Goal: Find specific page/section: Find specific page/section

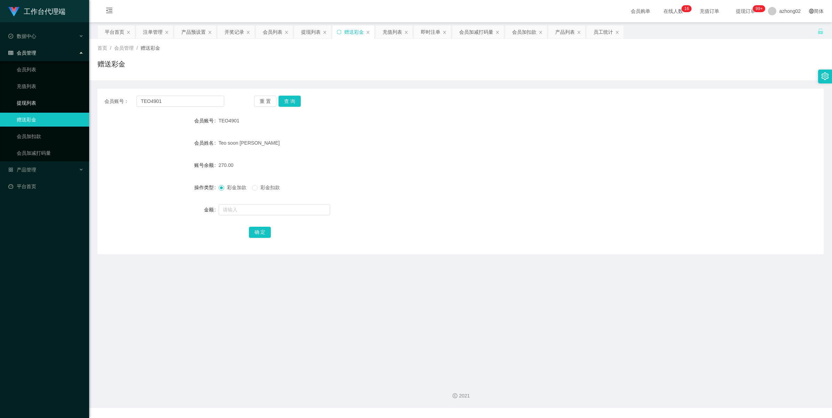
click at [28, 100] on link "提现列表" at bounding box center [50, 103] width 67 height 14
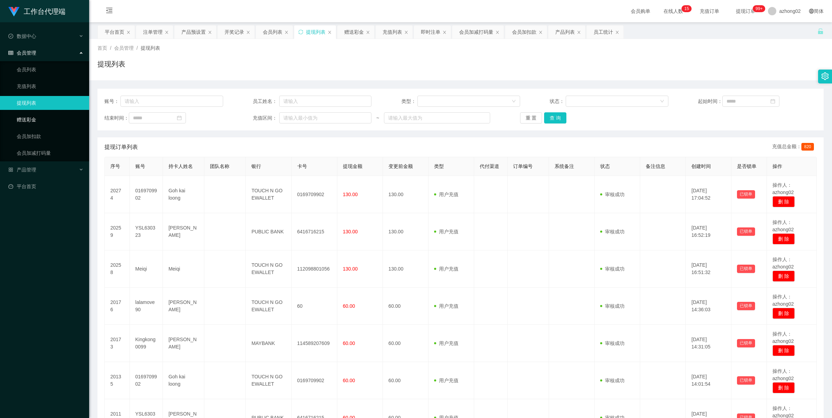
click at [19, 115] on link "赠送彩金" at bounding box center [50, 120] width 67 height 14
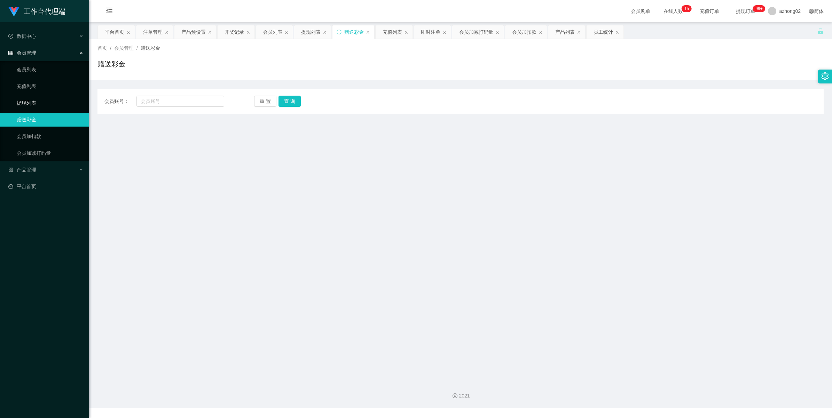
click at [23, 99] on link "提现列表" at bounding box center [50, 103] width 67 height 14
